Goal: Use online tool/utility: Utilize a website feature to perform a specific function

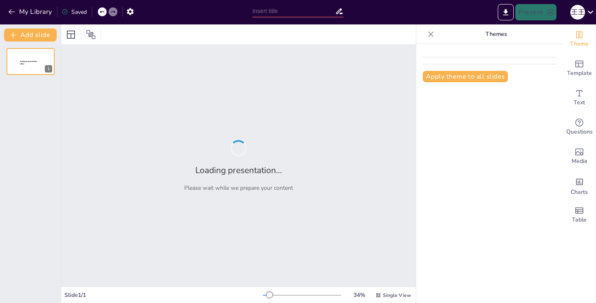
type input "New Sendsteps"
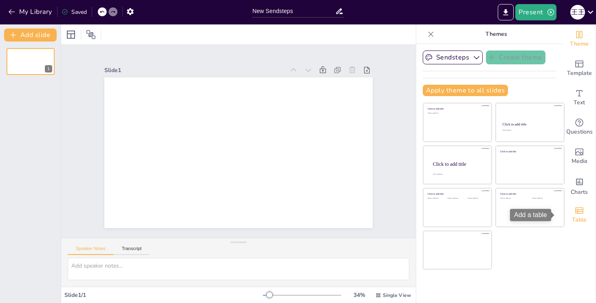
click at [572, 216] on span "Table" at bounding box center [579, 220] width 15 height 9
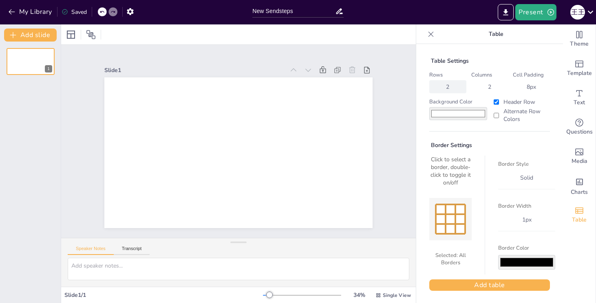
click at [443, 83] on div "2" at bounding box center [448, 87] width 10 height 8
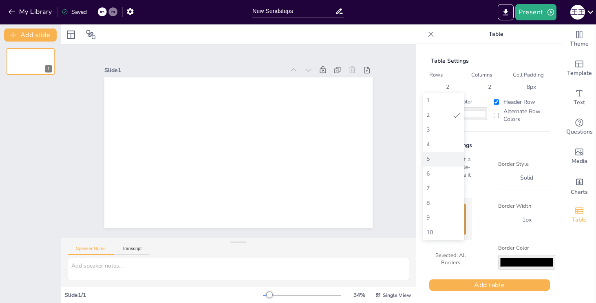
click at [437, 157] on div "5" at bounding box center [443, 159] width 34 height 8
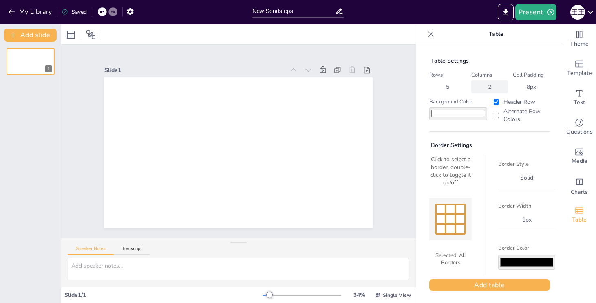
click at [485, 87] on div "2" at bounding box center [490, 87] width 10 height 8
click at [480, 130] on div "3" at bounding box center [485, 130] width 34 height 8
click at [527, 87] on div "8 px" at bounding box center [531, 87] width 16 height 8
click at [455, 125] on div "Table Settings Rows 5 Columns 3 Cell Padding 8 px Background Color #ffffff Head…" at bounding box center [490, 174] width 134 height 247
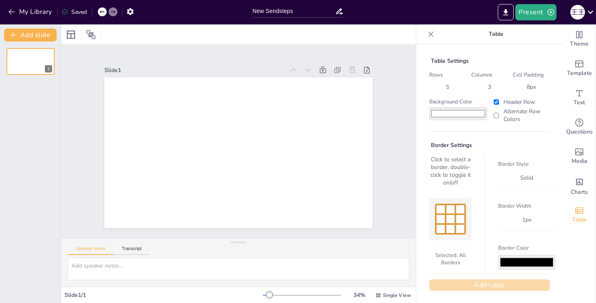
click at [480, 284] on button "Add table" at bounding box center [489, 285] width 121 height 11
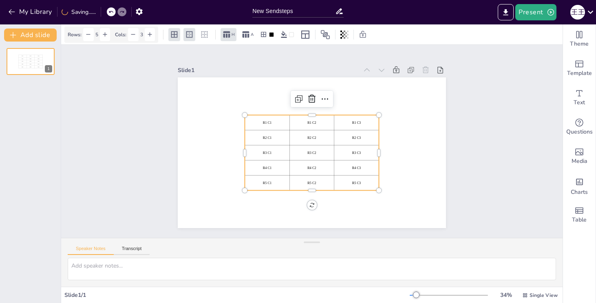
click at [417, 124] on div at bounding box center [305, 151] width 306 height 280
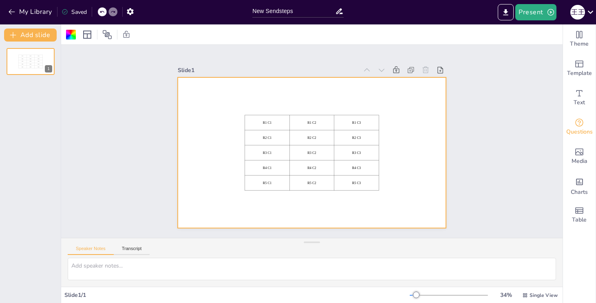
click at [576, 125] on icon "Get real-time input from your audience" at bounding box center [579, 123] width 10 height 10
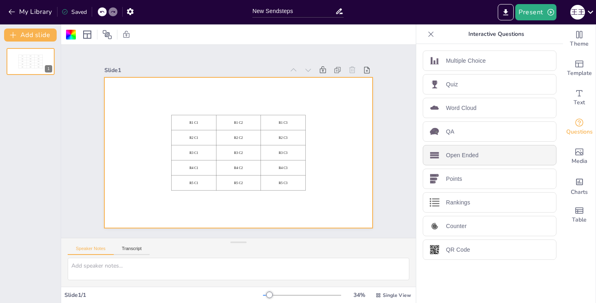
click at [471, 155] on p "Open Ended" at bounding box center [462, 155] width 33 height 9
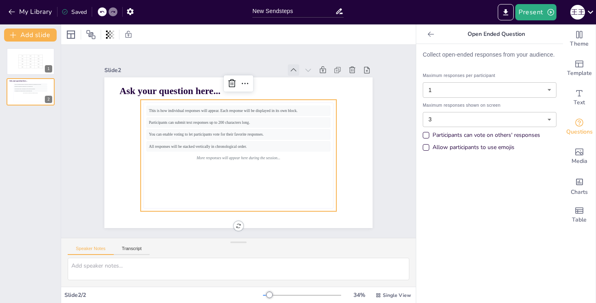
click at [155, 143] on icon at bounding box center [148, 148] width 11 height 11
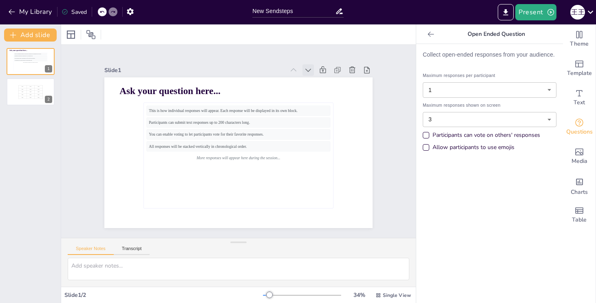
click at [331, 112] on icon at bounding box center [334, 114] width 7 height 5
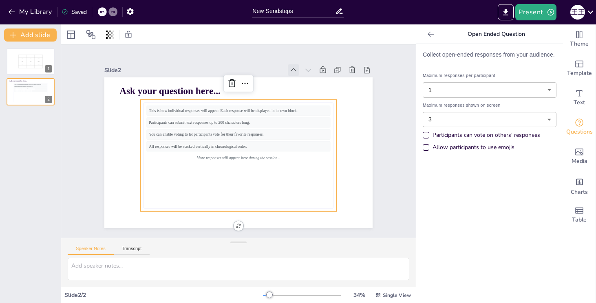
click at [251, 225] on icon at bounding box center [245, 230] width 11 height 11
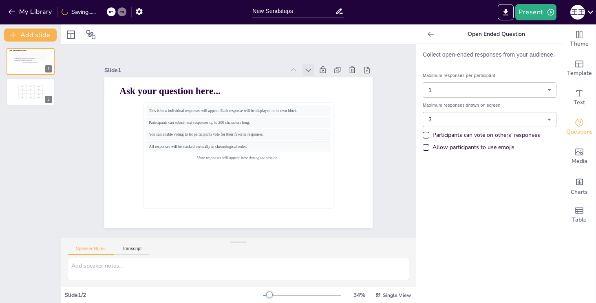
click at [317, 81] on icon at bounding box center [322, 86] width 10 height 10
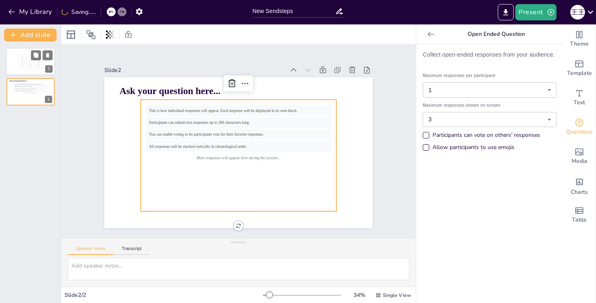
click at [20, 65] on div "R4 C1" at bounding box center [22, 64] width 8 height 2
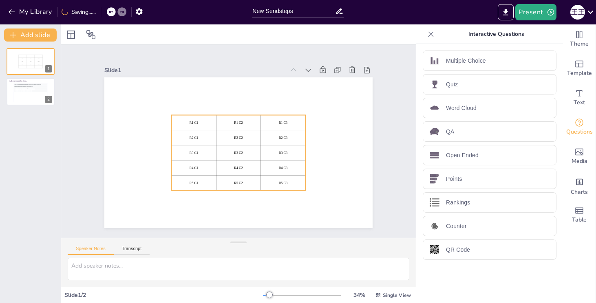
click at [238, 170] on p "R1 C1" at bounding box center [254, 187] width 32 height 35
click at [265, 137] on p "R1 C1" at bounding box center [286, 146] width 42 height 18
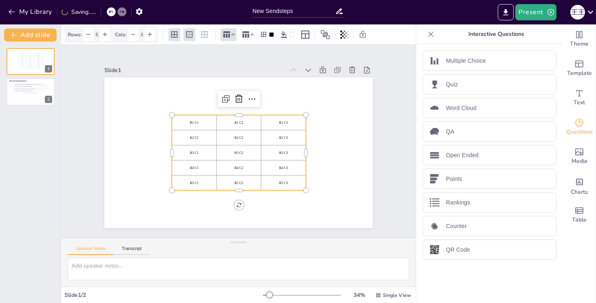
click at [195, 115] on p "R1 C1" at bounding box center [213, 100] width 37 height 29
click at [189, 126] on p "R1 C1" at bounding box center [191, 132] width 42 height 13
click at [195, 115] on p "R1 C1" at bounding box center [213, 100] width 37 height 29
drag, startPoint x: 197, startPoint y: 122, endPoint x: 179, endPoint y: 120, distance: 18.1
click at [267, 120] on p "R1 C1" at bounding box center [284, 126] width 35 height 32
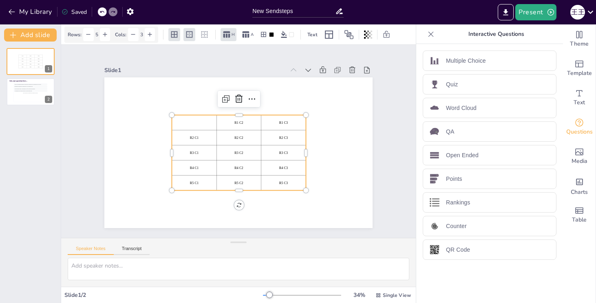
click at [189, 123] on p at bounding box center [192, 127] width 42 height 9
click at [486, 153] on div "Open Ended" at bounding box center [490, 155] width 134 height 20
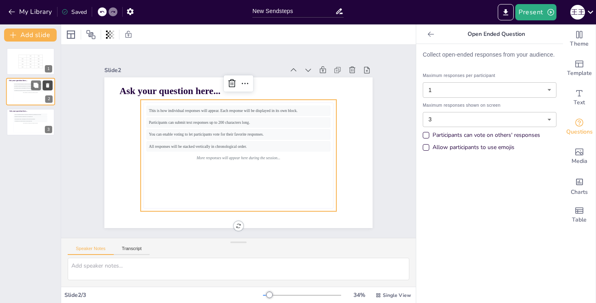
click at [47, 90] on button at bounding box center [48, 86] width 10 height 10
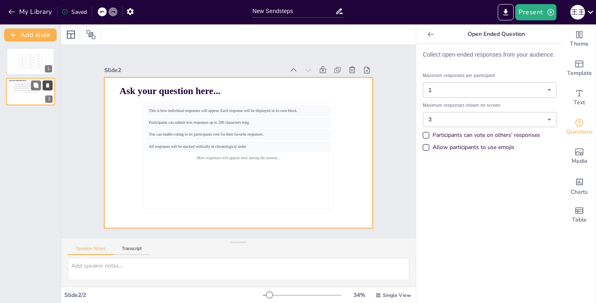
click at [51, 87] on button at bounding box center [48, 86] width 10 height 10
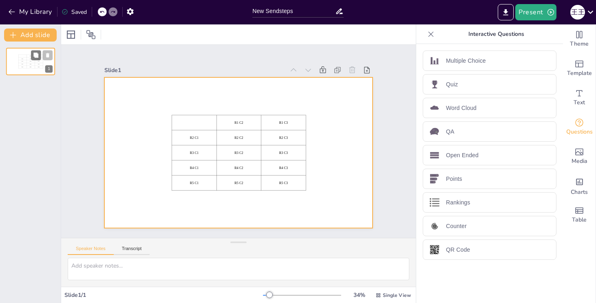
click at [39, 68] on td "R5 C3" at bounding box center [39, 67] width 8 height 3
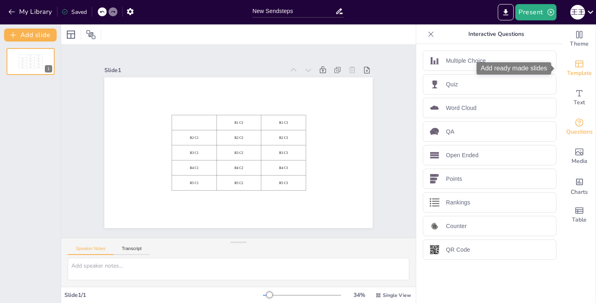
click at [575, 62] on icon "Add ready made slides" at bounding box center [579, 64] width 10 height 10
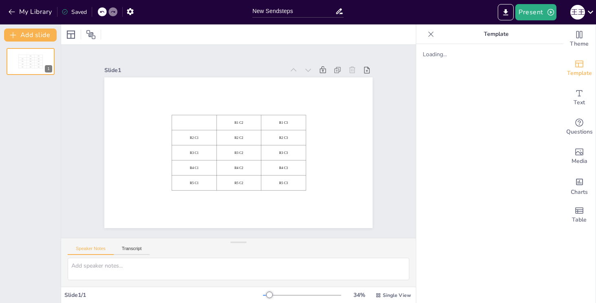
click at [423, 55] on div "Loading..." at bounding box center [490, 55] width 134 height 8
click at [222, 163] on td "R3 C1" at bounding box center [236, 186] width 28 height 47
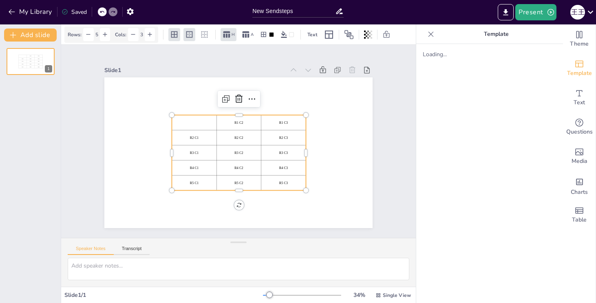
click at [186, 121] on td at bounding box center [209, 103] width 46 height 35
click at [185, 128] on p at bounding box center [191, 137] width 42 height 18
click at [204, 160] on p at bounding box center [210, 181] width 13 height 42
drag, startPoint x: 188, startPoint y: 121, endPoint x: 254, endPoint y: 161, distance: 77.2
click at [254, 161] on tbody "R1 C2 R1 C3 R2 C1 R2 C2 R2 C3 R3 C1 R3 C2 R3 C3 R4 C1 R4 C2 R4 C3 R5 C1 R5 C2 R…" at bounding box center [238, 129] width 134 height 75
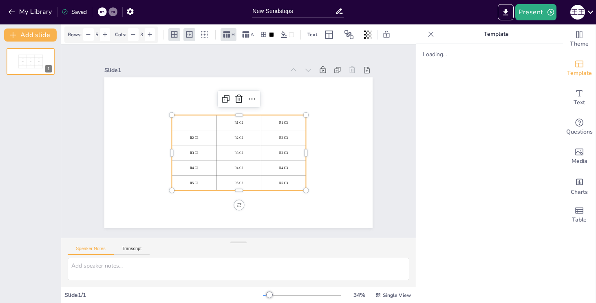
click at [235, 161] on div "R4 C2" at bounding box center [217, 158] width 35 height 42
click at [276, 160] on icon at bounding box center [277, 163] width 2 height 7
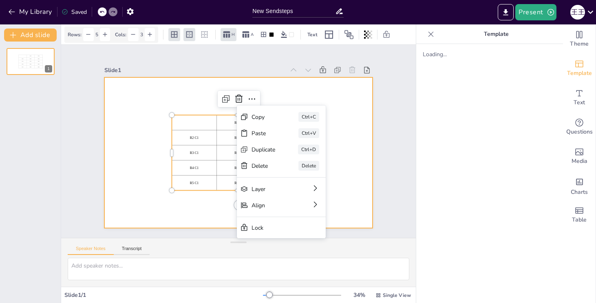
click at [132, 163] on div at bounding box center [242, 152] width 302 height 226
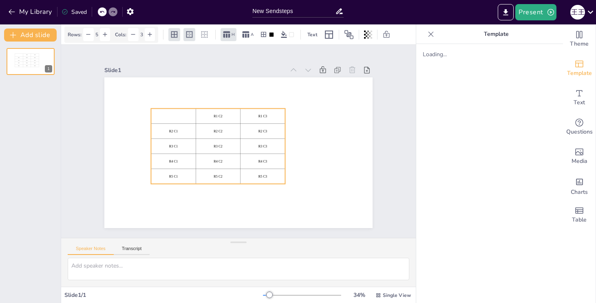
drag, startPoint x: 226, startPoint y: 175, endPoint x: 207, endPoint y: 167, distance: 20.4
click at [267, 167] on div "R5 C2" at bounding box center [277, 154] width 21 height 44
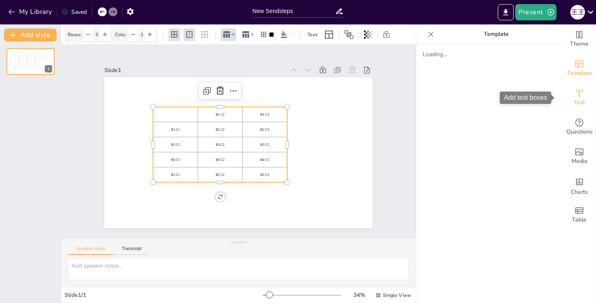
click at [587, 106] on div "Text" at bounding box center [579, 97] width 33 height 29
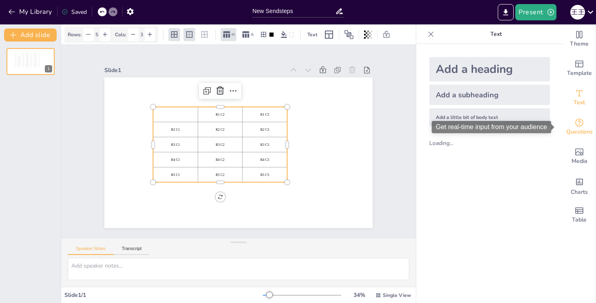
click at [577, 124] on icon "Get real-time input from your audience" at bounding box center [579, 123] width 10 height 10
